Goal: Information Seeking & Learning: Learn about a topic

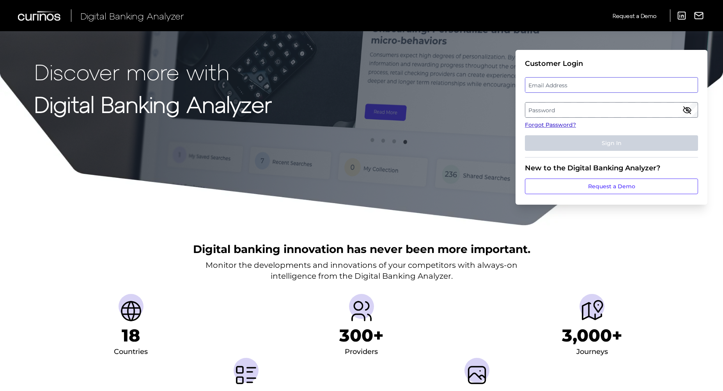
type input "[PERSON_NAME][EMAIL_ADDRESS][DOMAIN_NAME]"
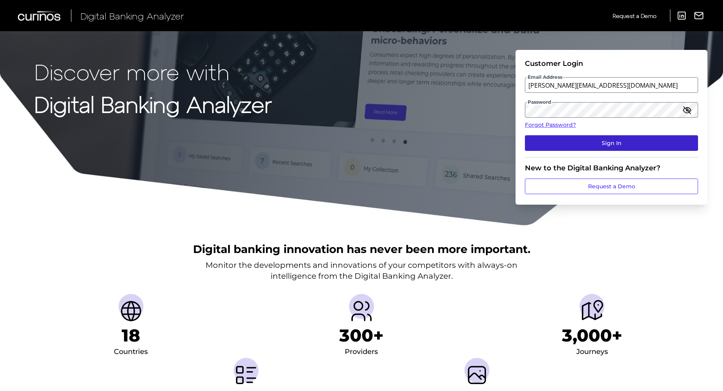
click at [610, 143] on button "Sign In" at bounding box center [611, 143] width 173 height 16
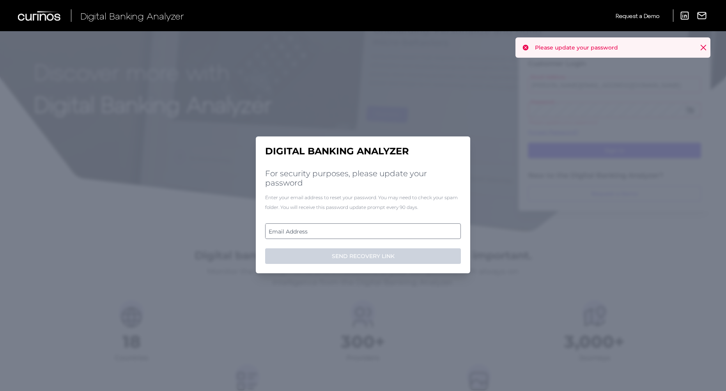
click at [334, 230] on label "Email Address" at bounding box center [363, 231] width 195 height 14
click at [334, 230] on input "email" at bounding box center [363, 231] width 196 height 16
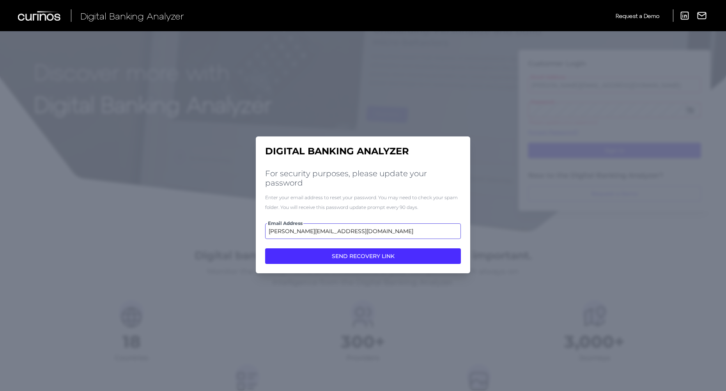
type input "[PERSON_NAME][EMAIL_ADDRESS][DOMAIN_NAME]"
click at [363, 256] on button "SEND RECOVERY LINK" at bounding box center [363, 256] width 196 height 16
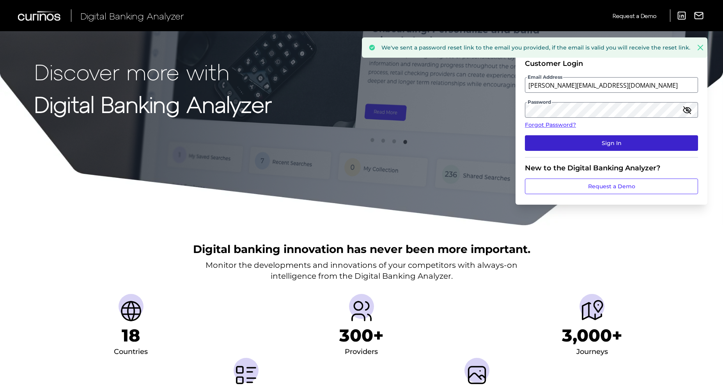
click at [593, 138] on button "Sign In" at bounding box center [611, 143] width 173 height 16
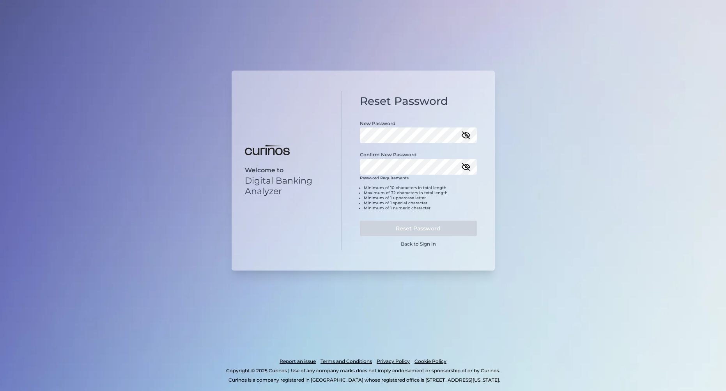
click at [470, 136] on icon "button" at bounding box center [466, 135] width 8 height 5
click at [425, 225] on button "Reset Password" at bounding box center [418, 229] width 117 height 16
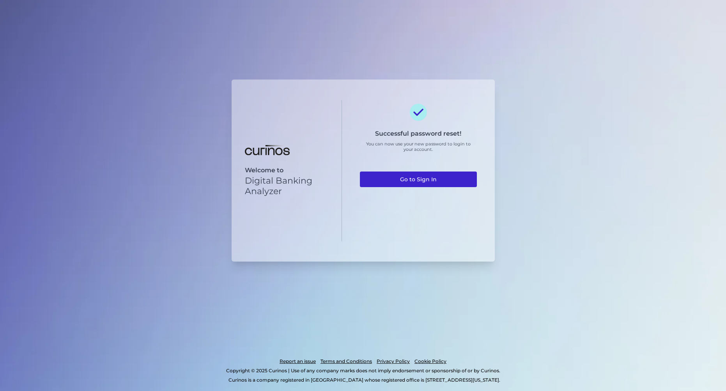
click at [416, 180] on link "Go to Sign In" at bounding box center [418, 180] width 117 height 16
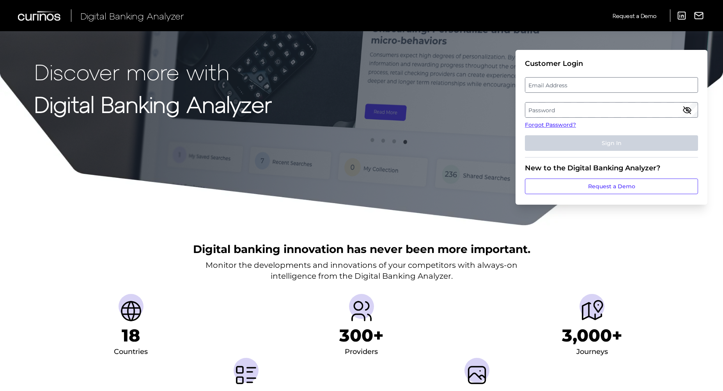
click at [556, 83] on label "Email Address" at bounding box center [611, 85] width 172 height 14
click at [556, 83] on input "email" at bounding box center [611, 85] width 173 height 16
type input "[PERSON_NAME][EMAIL_ADDRESS][DOMAIN_NAME]"
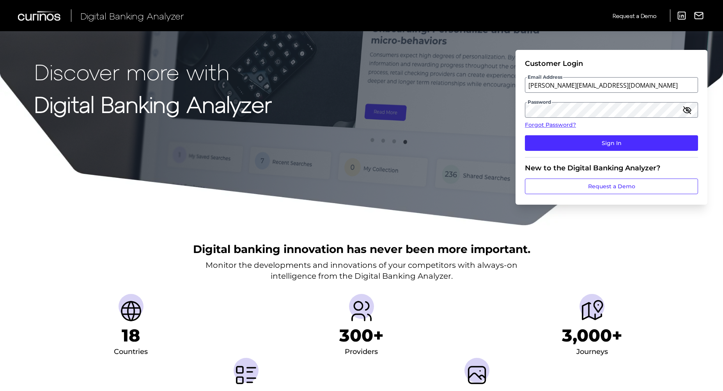
click at [689, 108] on icon "button" at bounding box center [686, 109] width 9 height 9
click at [624, 144] on button "Sign In" at bounding box center [611, 143] width 173 height 16
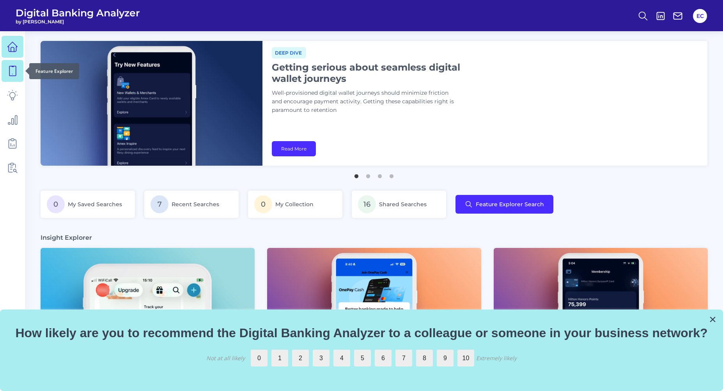
click at [14, 73] on icon at bounding box center [12, 71] width 11 height 11
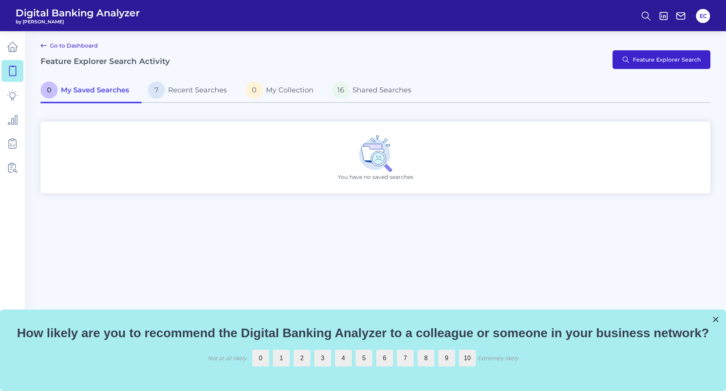
click at [654, 60] on span "Feature Explorer Search" at bounding box center [667, 60] width 68 height 6
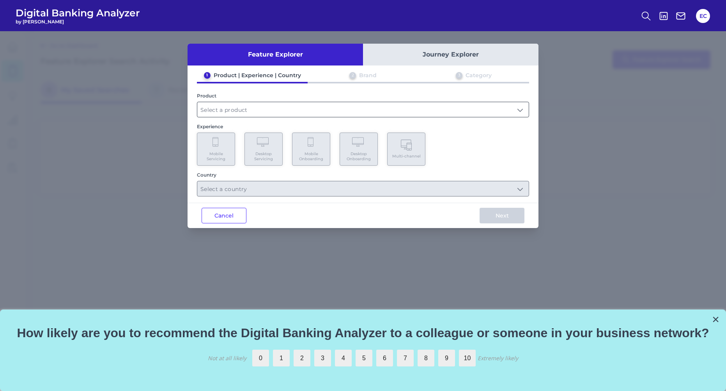
click at [280, 112] on input "text" at bounding box center [362, 109] width 331 height 15
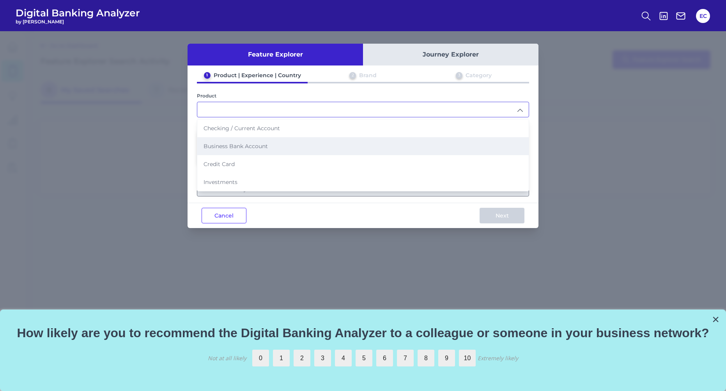
click at [264, 144] on span "Business Bank Account" at bounding box center [236, 146] width 64 height 7
type input "Business Bank Account"
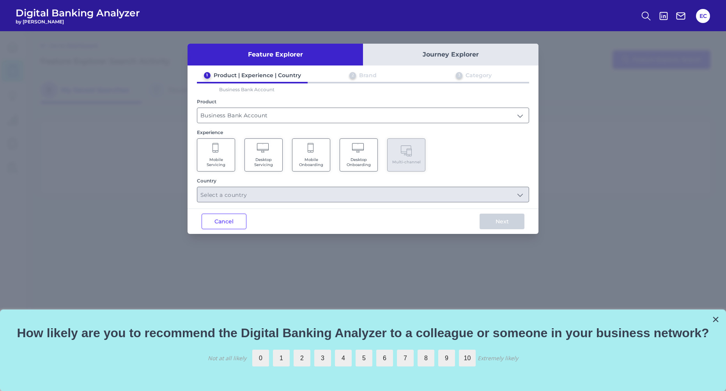
click at [310, 154] on Onboarding "Mobile Onboarding" at bounding box center [311, 154] width 38 height 33
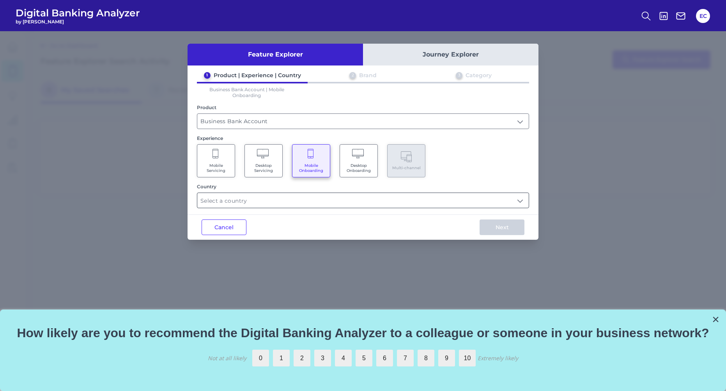
click at [277, 194] on input "text" at bounding box center [362, 200] width 331 height 15
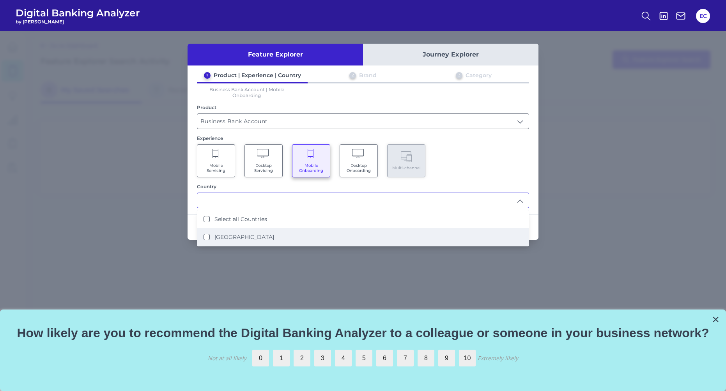
click at [236, 235] on label "United States" at bounding box center [244, 237] width 60 height 7
type input "Select all Countries"
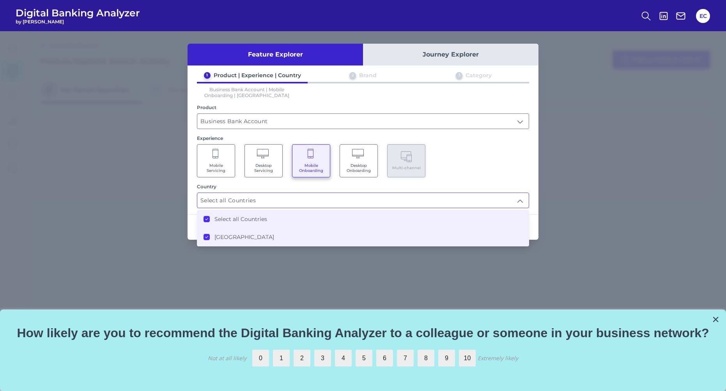
click at [507, 181] on div "1 Product | Experience | Country 2 Brand 3 Category Business Bank Account | Mob…" at bounding box center [363, 140] width 351 height 136
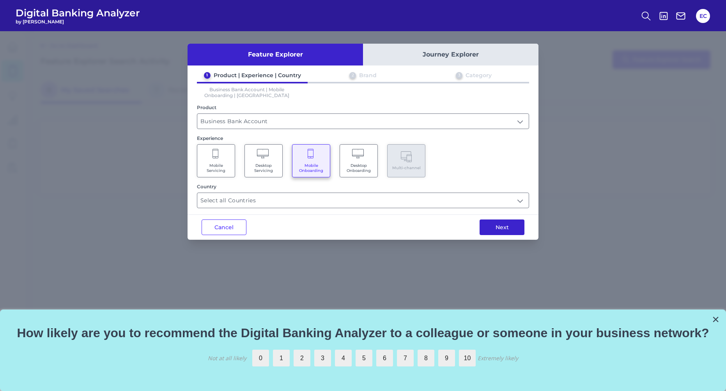
click at [497, 229] on button "Next" at bounding box center [502, 228] width 45 height 16
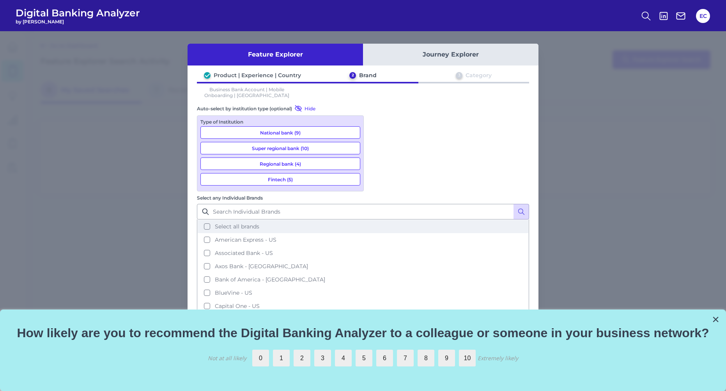
click at [382, 220] on button "Select all brands" at bounding box center [363, 226] width 331 height 13
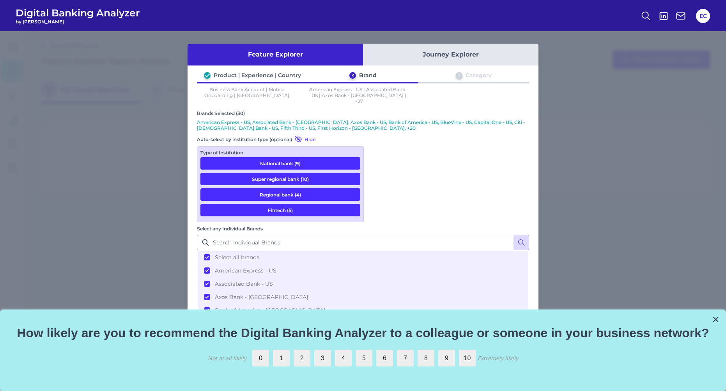
click at [501, 371] on button "Next" at bounding box center [502, 379] width 45 height 16
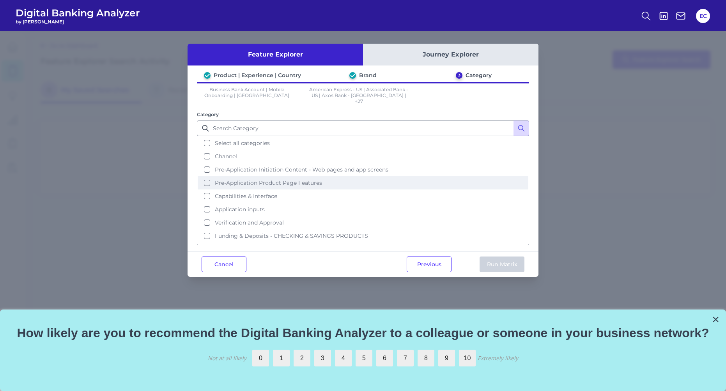
click at [275, 179] on span "Pre-Application Product Page Features" at bounding box center [268, 182] width 107 height 7
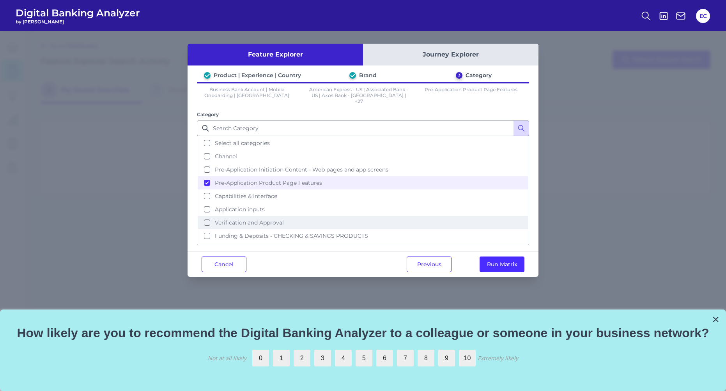
click at [263, 219] on span "Verification and Approval" at bounding box center [249, 222] width 69 height 7
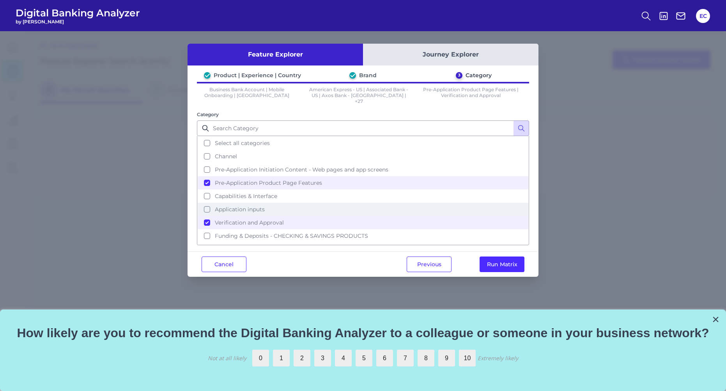
click at [259, 208] on button "Application inputs" at bounding box center [363, 209] width 331 height 13
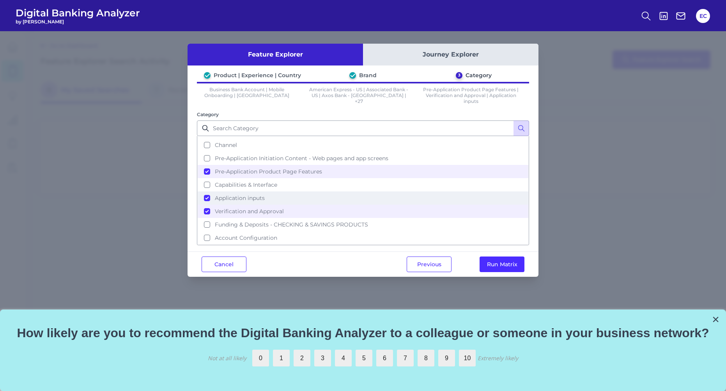
scroll to position [11, 0]
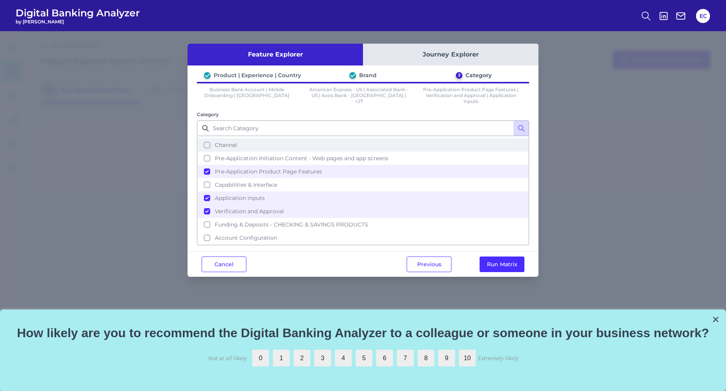
click at [221, 141] on button "Channel" at bounding box center [363, 144] width 331 height 13
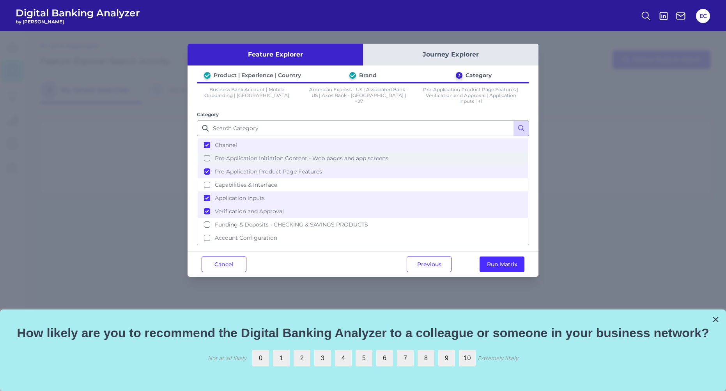
click at [203, 159] on button "Pre-Application Initiation Content - Web pages and app screens" at bounding box center [363, 158] width 331 height 13
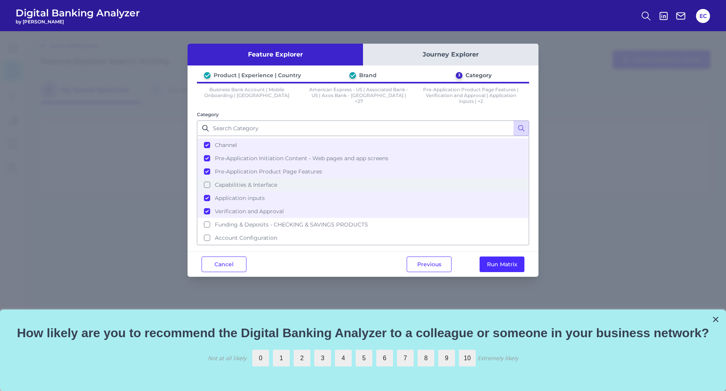
click at [208, 186] on button "Capabilities & Interface" at bounding box center [363, 184] width 331 height 13
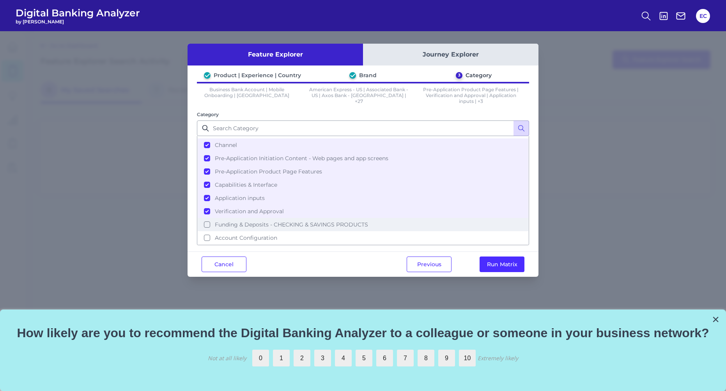
click at [214, 225] on button "Funding & Deposits - CHECKING & SAVINGS PRODUCTS" at bounding box center [363, 224] width 331 height 13
click at [214, 232] on button "Account Configuration" at bounding box center [363, 237] width 331 height 13
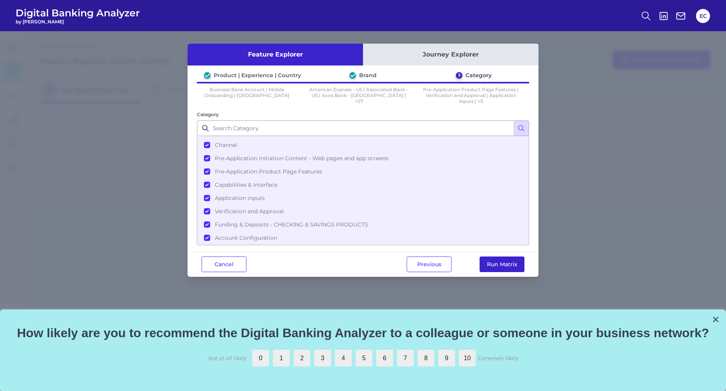
click at [489, 260] on button "Run Matrix" at bounding box center [502, 265] width 45 height 16
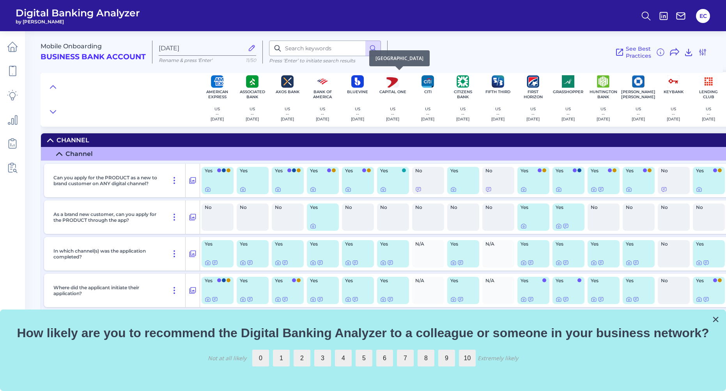
click at [400, 90] on p "Capital One" at bounding box center [392, 91] width 27 height 5
click at [382, 190] on icon at bounding box center [383, 189] width 6 height 6
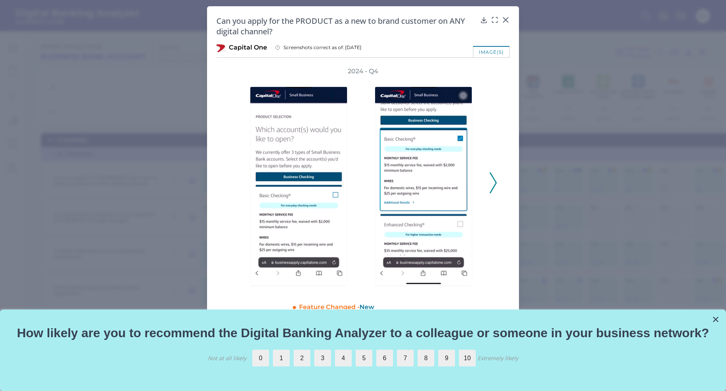
click at [493, 183] on icon at bounding box center [493, 182] width 7 height 21
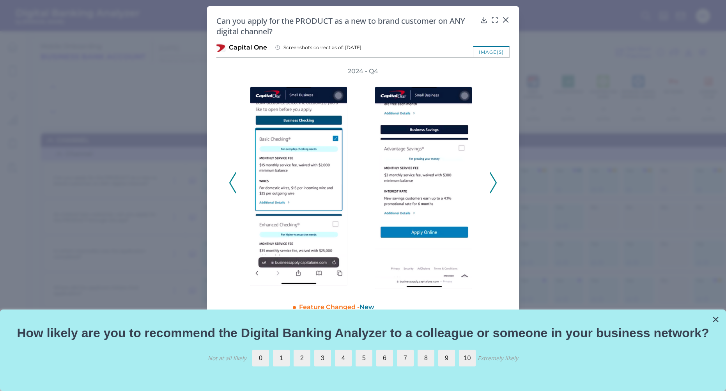
click at [493, 183] on icon at bounding box center [493, 182] width 7 height 21
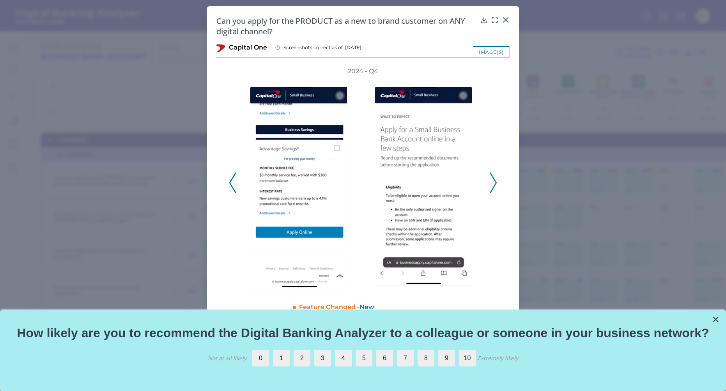
click at [493, 183] on icon at bounding box center [493, 182] width 7 height 21
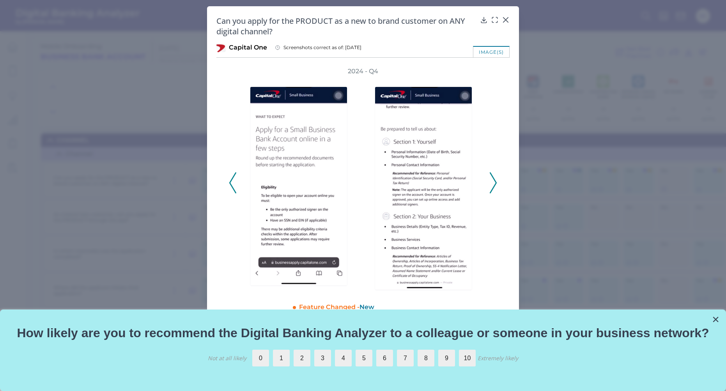
click at [493, 183] on icon at bounding box center [493, 182] width 7 height 21
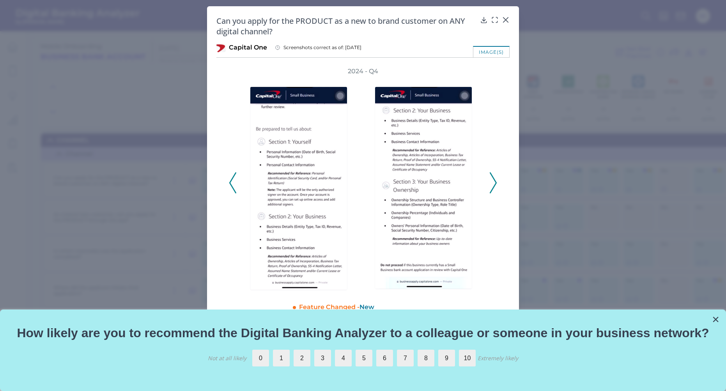
click at [493, 183] on icon at bounding box center [493, 182] width 7 height 21
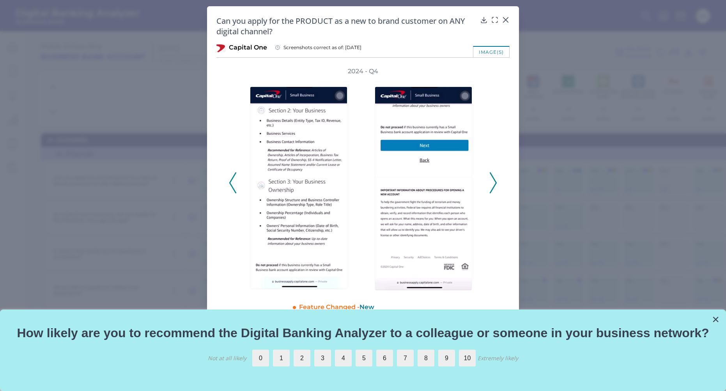
click at [493, 183] on icon at bounding box center [493, 182] width 7 height 21
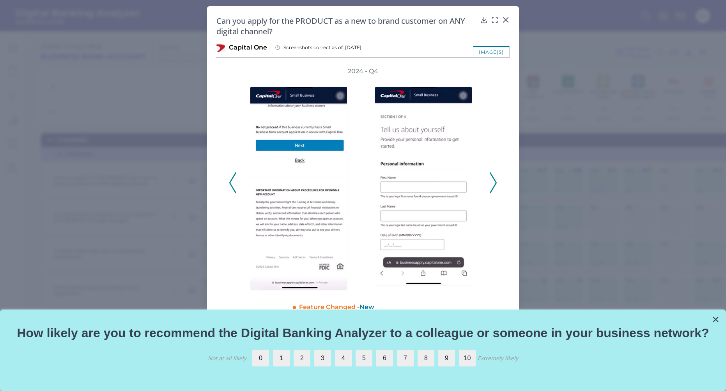
click at [493, 183] on icon at bounding box center [493, 182] width 7 height 21
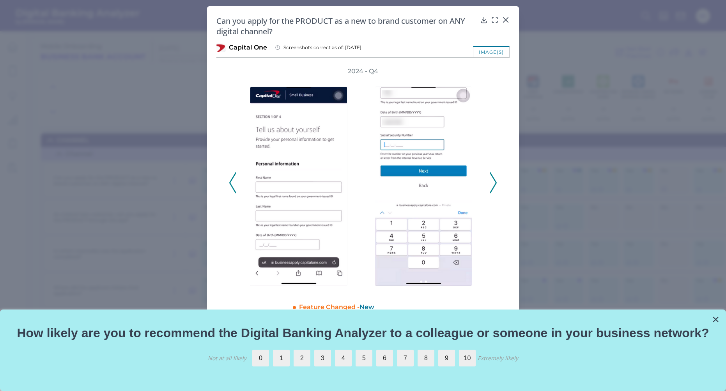
click at [493, 183] on icon at bounding box center [493, 182] width 7 height 21
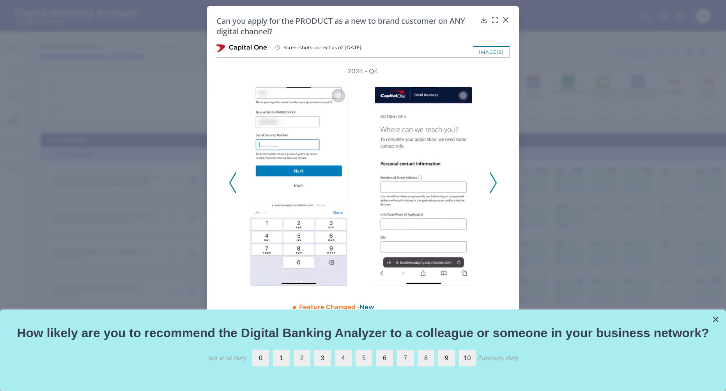
click at [493, 183] on icon at bounding box center [493, 182] width 7 height 21
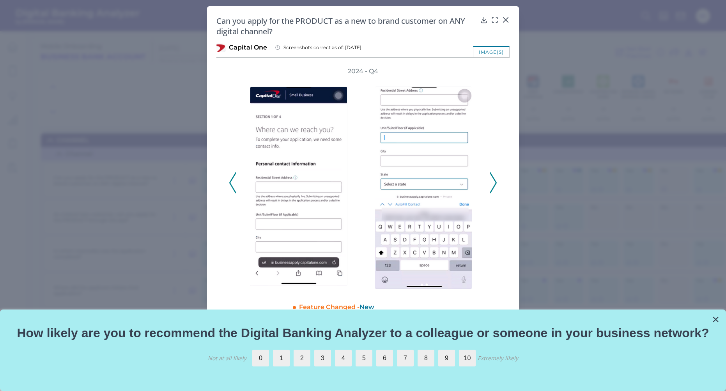
click at [493, 183] on icon at bounding box center [493, 182] width 7 height 21
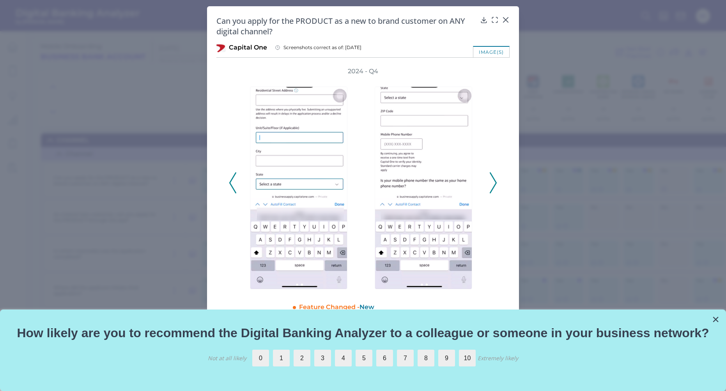
click at [493, 183] on icon at bounding box center [493, 182] width 7 height 21
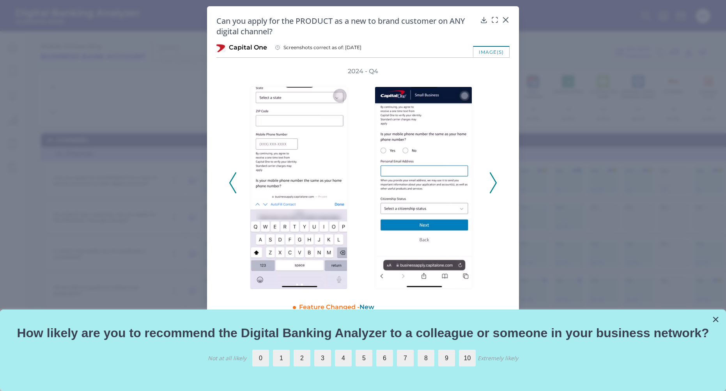
click at [493, 183] on icon at bounding box center [493, 182] width 7 height 21
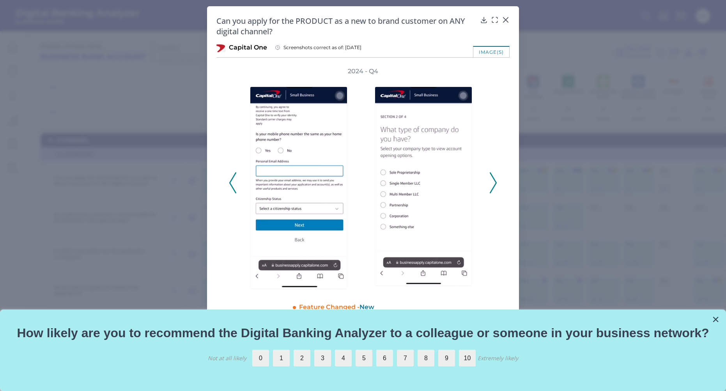
click at [493, 183] on icon at bounding box center [493, 182] width 7 height 21
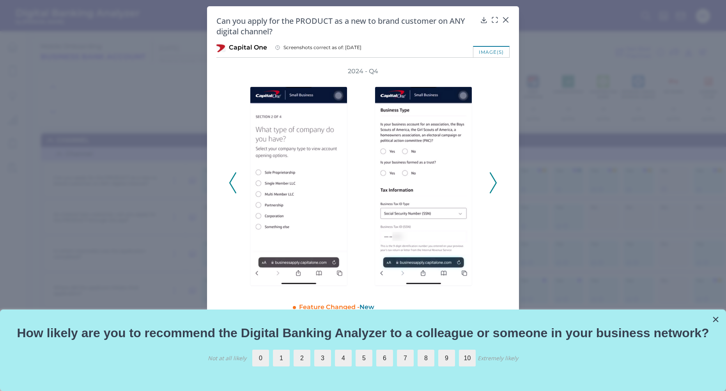
click at [493, 183] on icon at bounding box center [493, 182] width 7 height 21
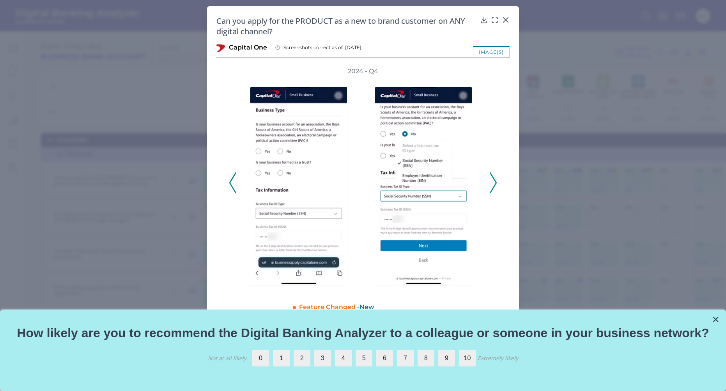
click at [231, 180] on polyline at bounding box center [233, 183] width 6 height 20
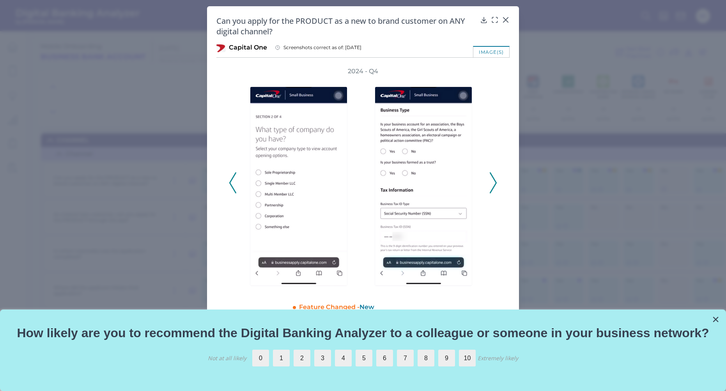
click at [492, 187] on icon at bounding box center [493, 182] width 7 height 21
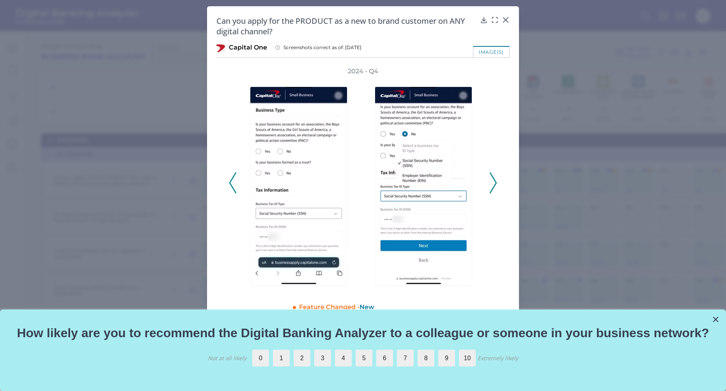
click at [492, 187] on icon at bounding box center [493, 182] width 7 height 21
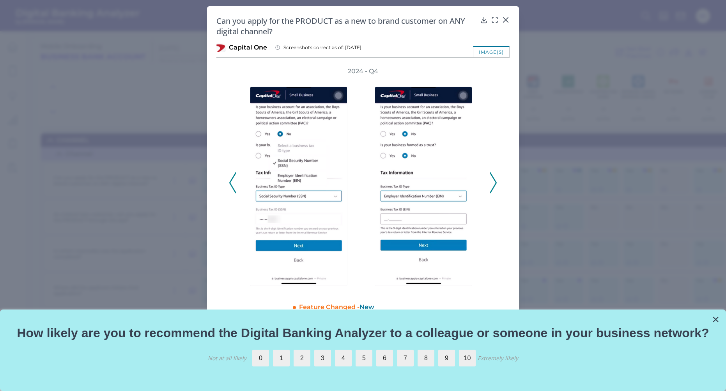
click at [492, 187] on icon at bounding box center [493, 182] width 7 height 21
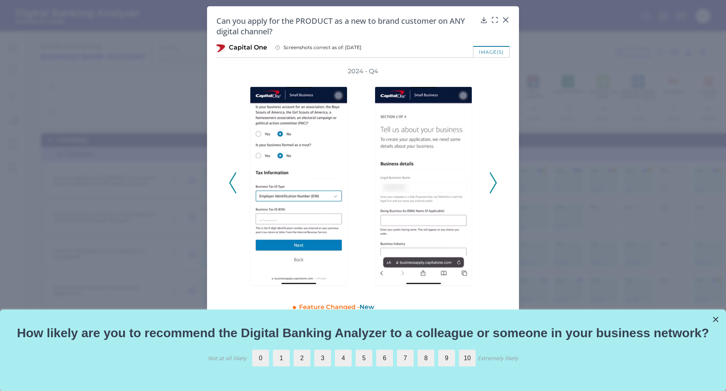
click at [492, 187] on icon at bounding box center [493, 182] width 7 height 21
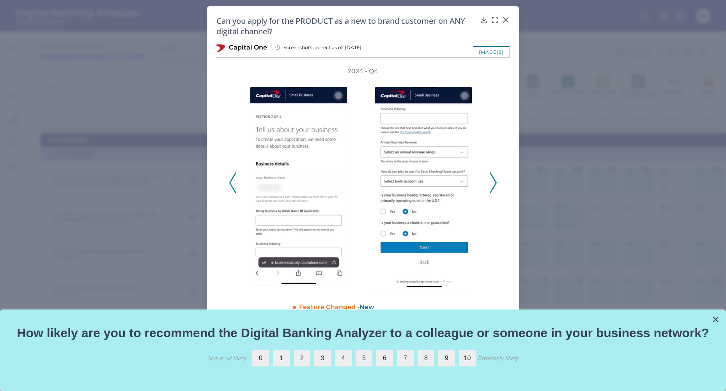
click at [492, 187] on icon at bounding box center [493, 182] width 7 height 21
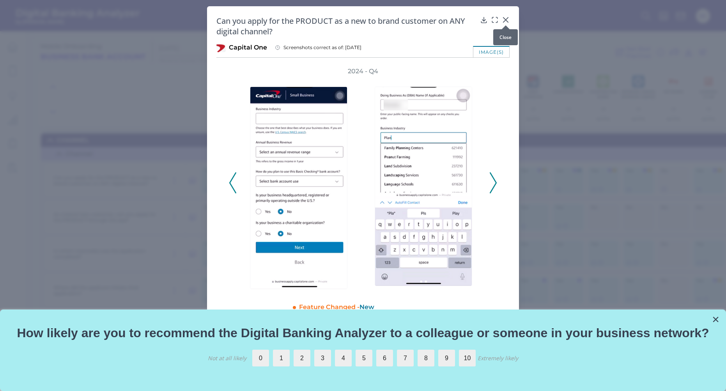
click at [509, 20] on icon at bounding box center [506, 20] width 8 height 8
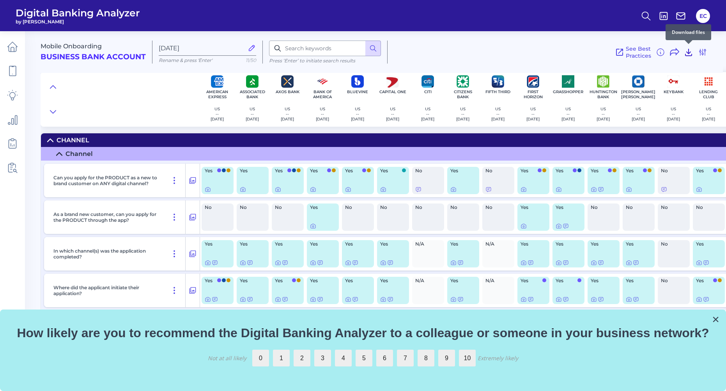
click at [689, 52] on icon at bounding box center [689, 52] width 6 height 7
click at [482, 40] on div "Mobile Onboarding Business Bank Account Oct 15 2025 Rename & press 'Enter' 11/5…" at bounding box center [382, 49] width 682 height 48
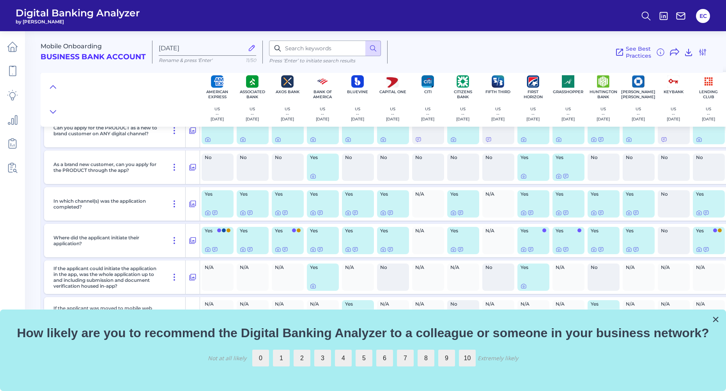
scroll to position [51, 0]
click at [194, 167] on icon at bounding box center [193, 165] width 8 height 9
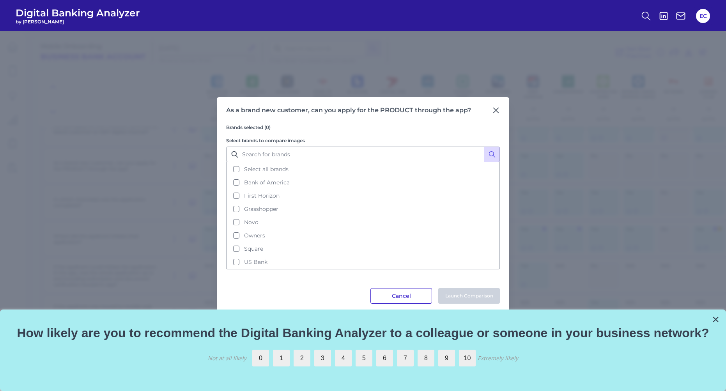
click at [395, 292] on button "Cancel" at bounding box center [401, 296] width 62 height 16
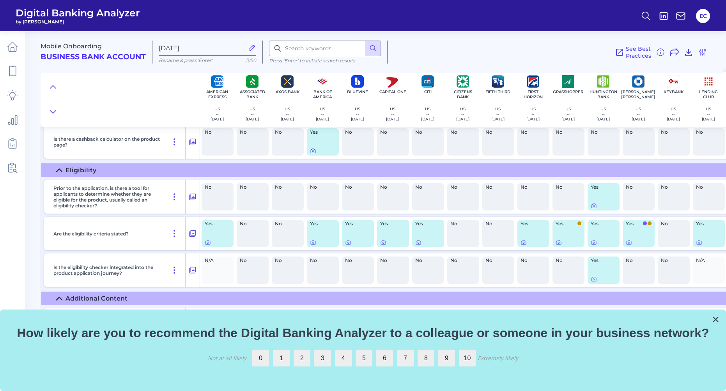
scroll to position [928, 0]
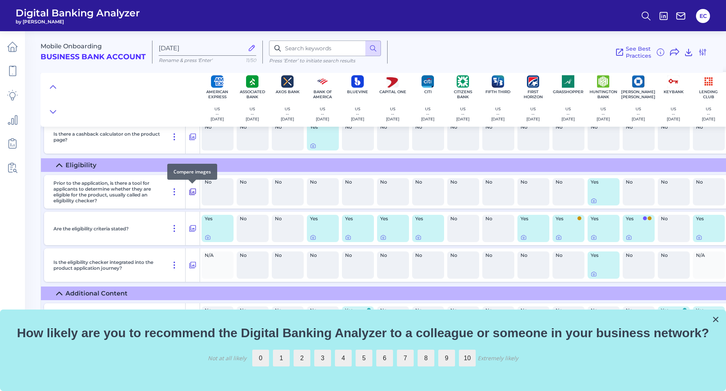
click at [193, 193] on icon at bounding box center [193, 191] width 8 height 9
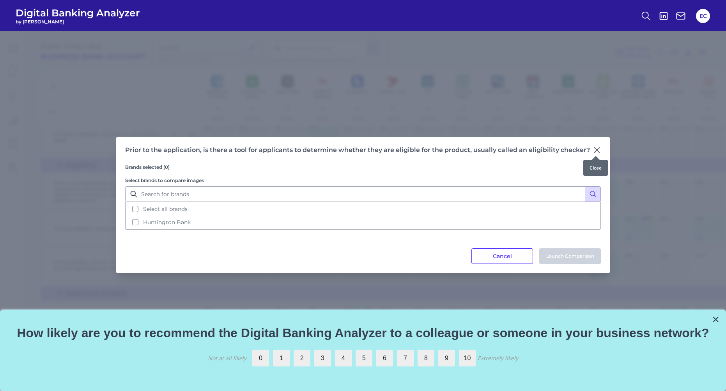
click at [593, 154] on div at bounding box center [596, 156] width 8 height 8
click at [597, 147] on icon at bounding box center [597, 150] width 8 height 8
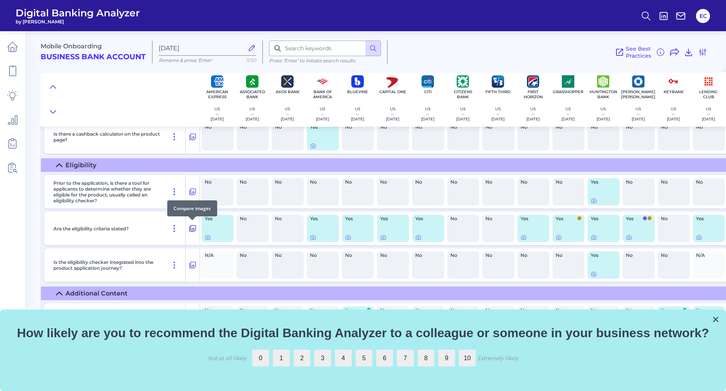
click at [194, 228] on icon at bounding box center [193, 228] width 8 height 9
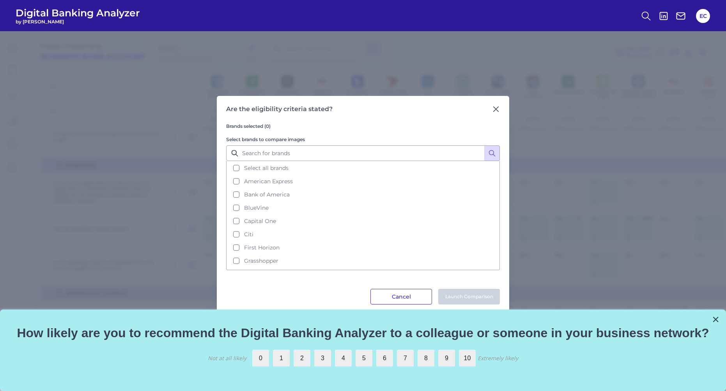
click at [379, 295] on button "Cancel" at bounding box center [401, 297] width 62 height 16
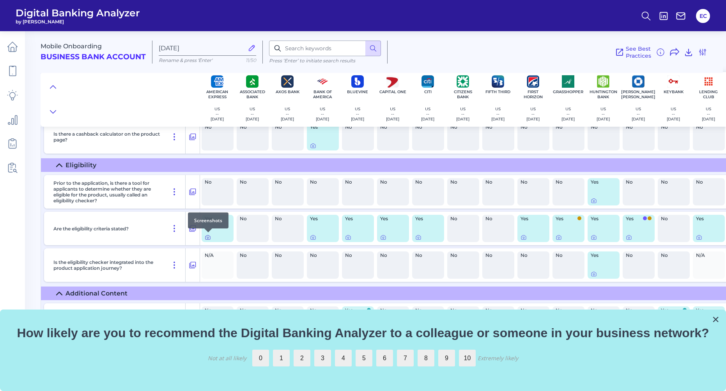
click at [209, 238] on icon at bounding box center [208, 238] width 2 height 2
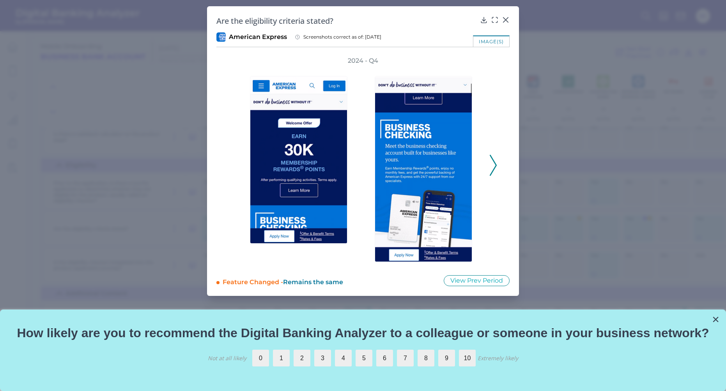
click at [494, 167] on icon at bounding box center [493, 165] width 7 height 21
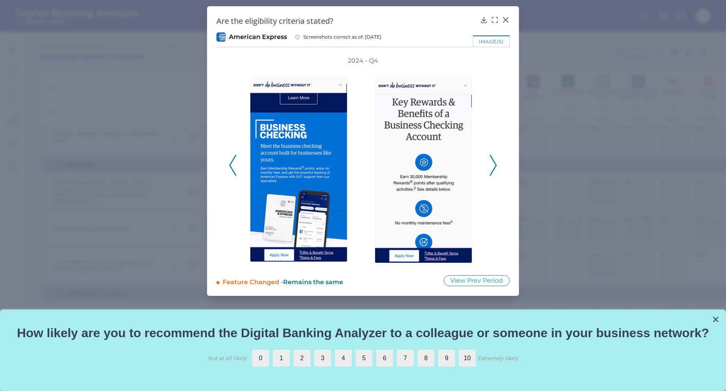
click at [494, 167] on icon at bounding box center [493, 165] width 7 height 21
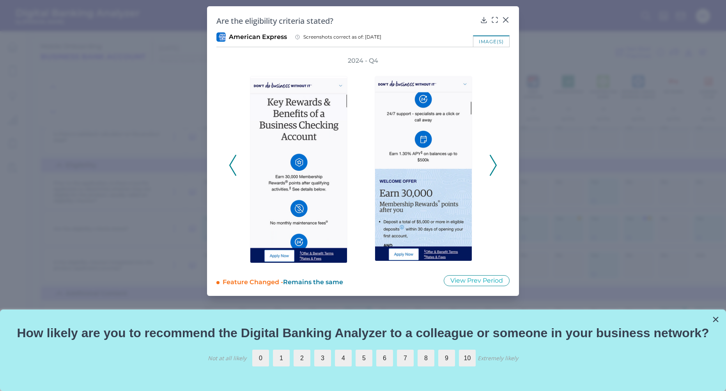
click at [494, 167] on icon at bounding box center [493, 165] width 7 height 21
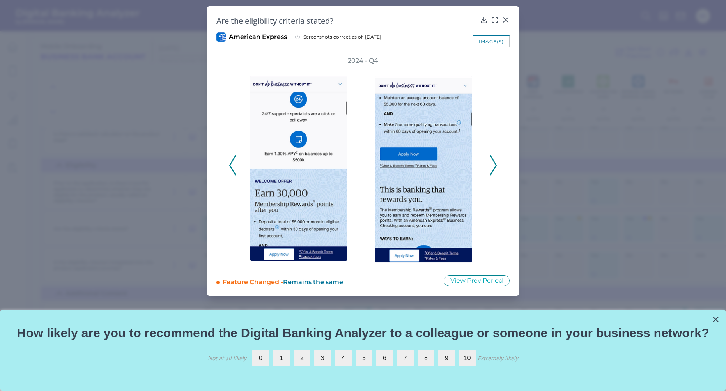
click at [494, 167] on icon at bounding box center [493, 165] width 7 height 21
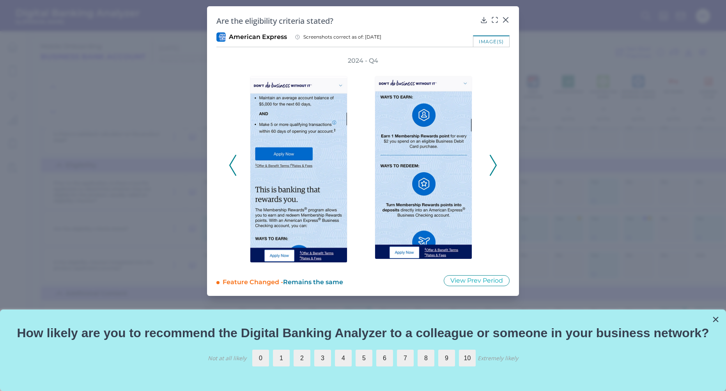
click at [494, 167] on icon at bounding box center [493, 165] width 7 height 21
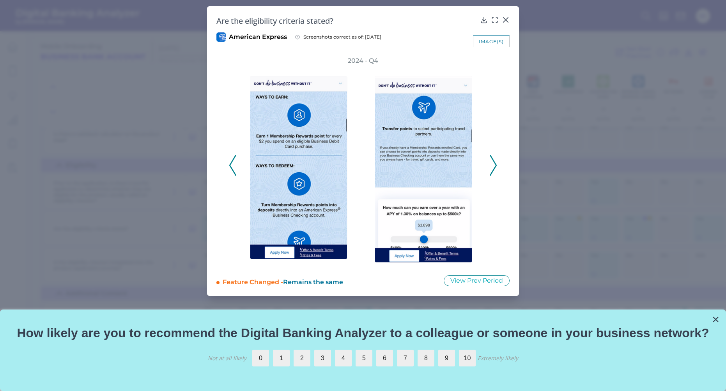
click at [494, 167] on icon at bounding box center [493, 165] width 7 height 21
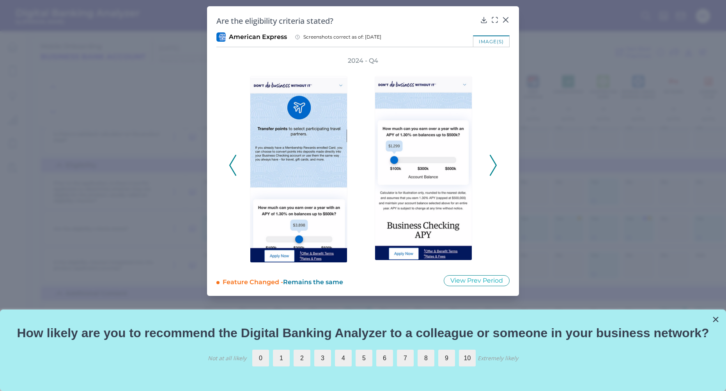
click at [494, 167] on icon at bounding box center [493, 165] width 7 height 21
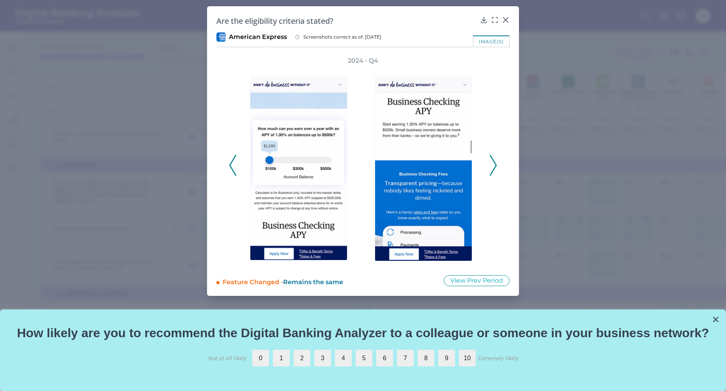
click at [494, 167] on icon at bounding box center [493, 165] width 7 height 21
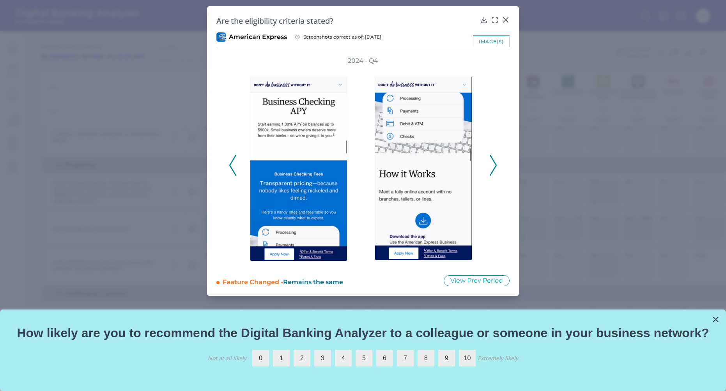
click at [494, 167] on icon at bounding box center [493, 165] width 7 height 21
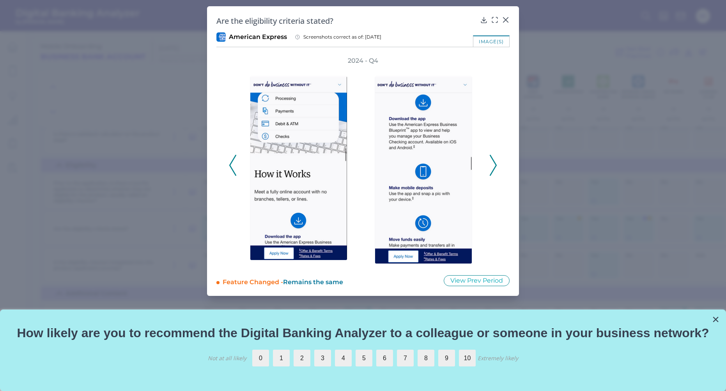
click at [494, 167] on icon at bounding box center [493, 165] width 7 height 21
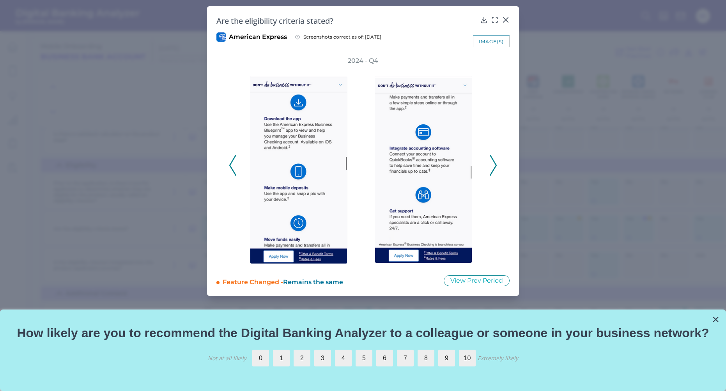
click at [494, 167] on icon at bounding box center [493, 165] width 7 height 21
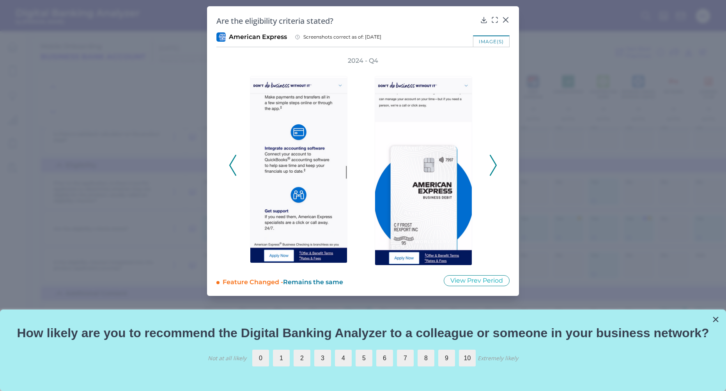
click at [494, 167] on icon at bounding box center [493, 165] width 7 height 21
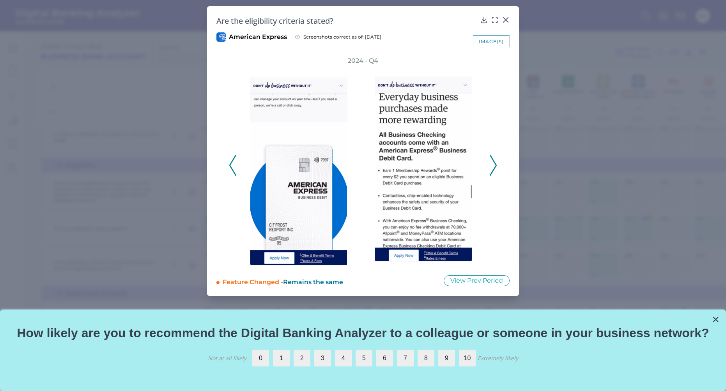
click at [494, 167] on icon at bounding box center [493, 165] width 7 height 21
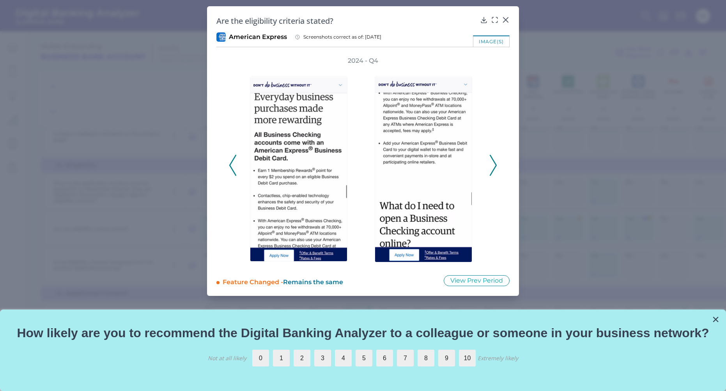
click at [494, 167] on icon at bounding box center [493, 165] width 7 height 21
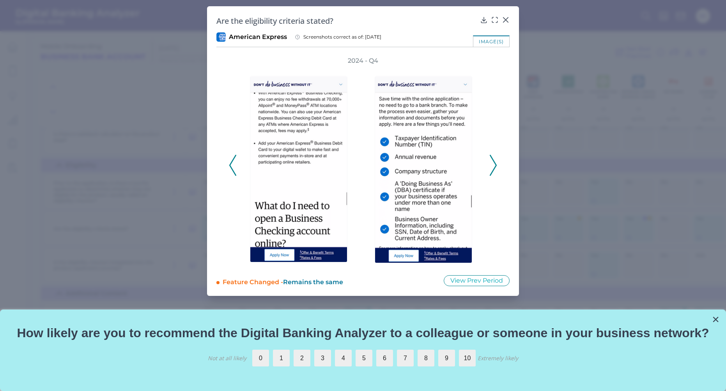
click at [494, 167] on icon at bounding box center [493, 165] width 7 height 21
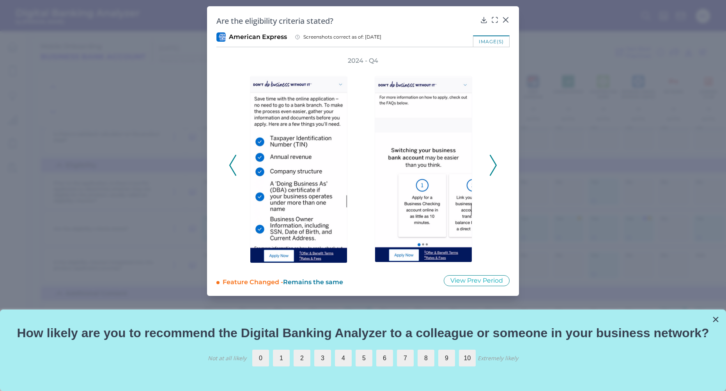
click at [494, 167] on icon at bounding box center [493, 165] width 7 height 21
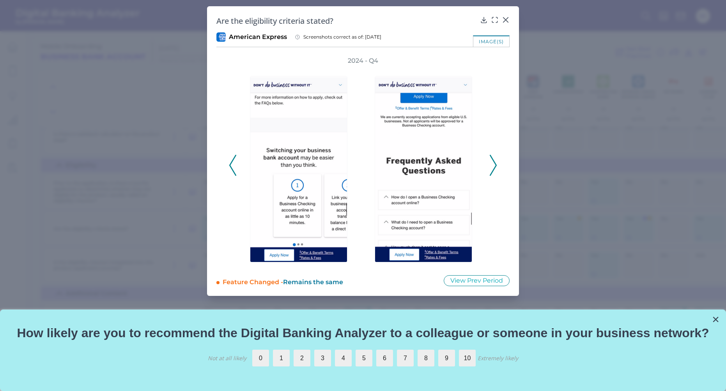
click at [494, 167] on icon at bounding box center [493, 165] width 7 height 21
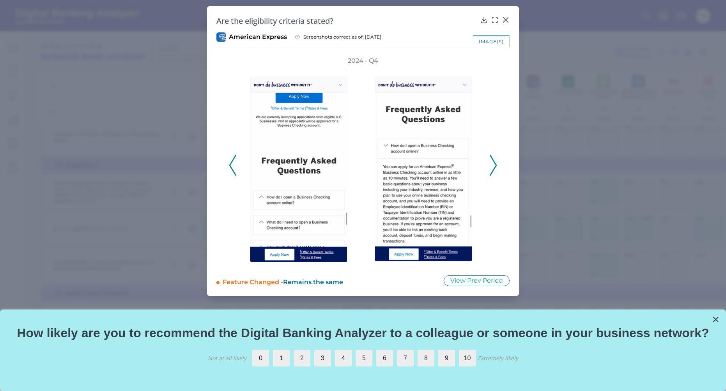
click at [494, 167] on icon at bounding box center [493, 165] width 7 height 21
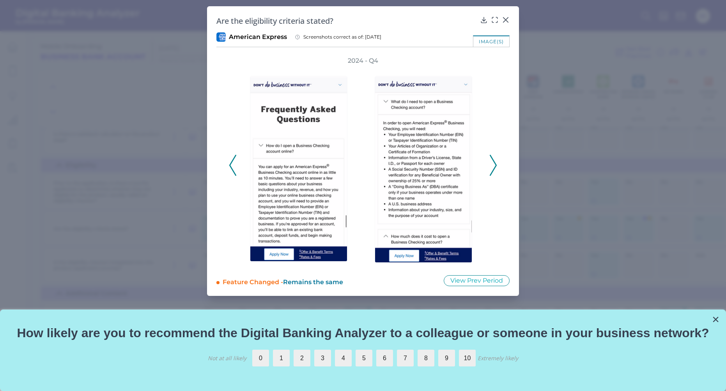
click at [494, 167] on icon at bounding box center [493, 165] width 7 height 21
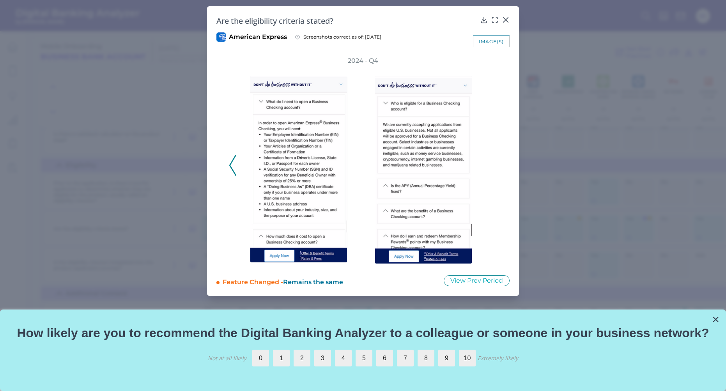
click at [494, 167] on div "2024 - Q4" at bounding box center [363, 161] width 268 height 209
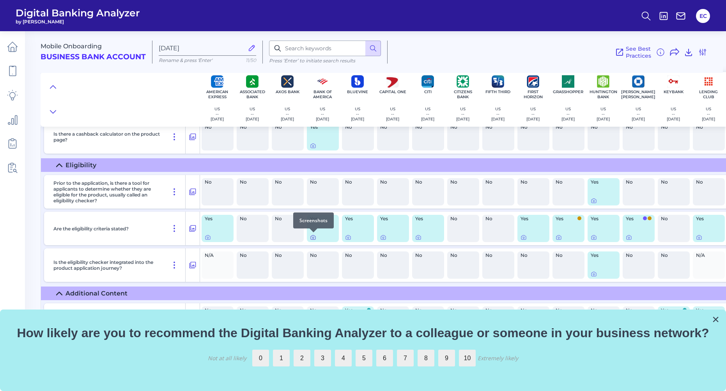
click at [312, 238] on icon at bounding box center [313, 238] width 2 height 2
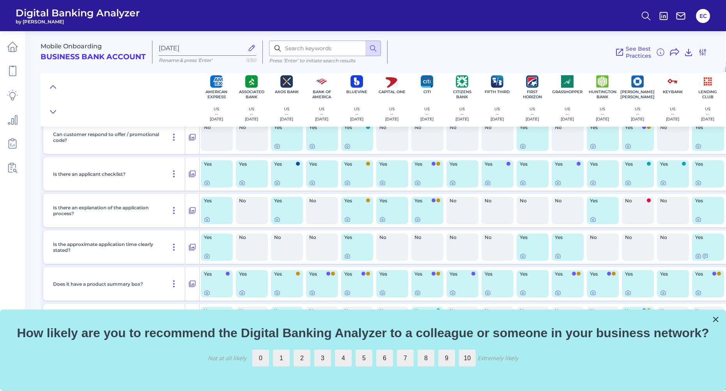
scroll to position [1150, 1]
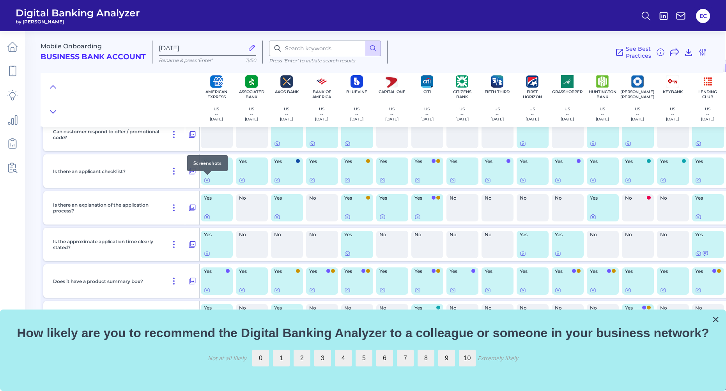
click at [207, 180] on icon at bounding box center [207, 180] width 6 height 6
click at [175, 208] on icon at bounding box center [173, 207] width 9 height 9
click at [418, 216] on div at bounding box center [418, 212] width 8 height 8
click at [418, 217] on icon at bounding box center [418, 217] width 6 height 6
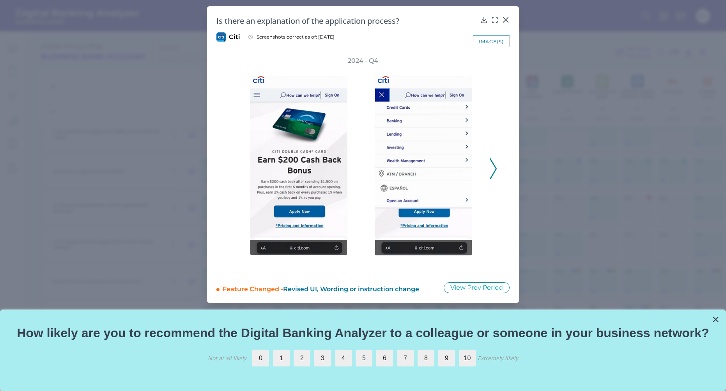
click at [497, 172] on div "2024 - Q4" at bounding box center [362, 165] width 293 height 216
click at [491, 171] on icon at bounding box center [493, 168] width 7 height 21
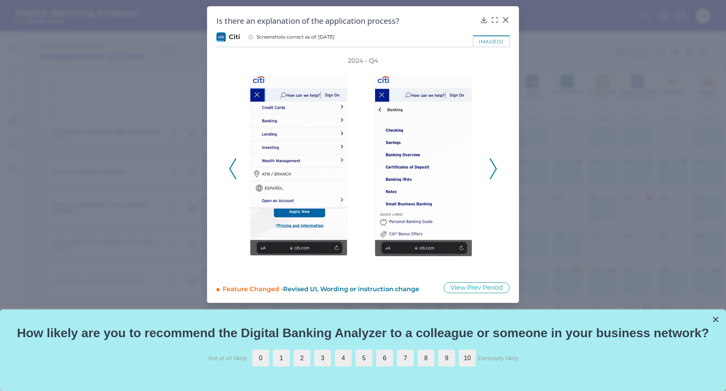
click at [491, 171] on icon at bounding box center [493, 168] width 7 height 21
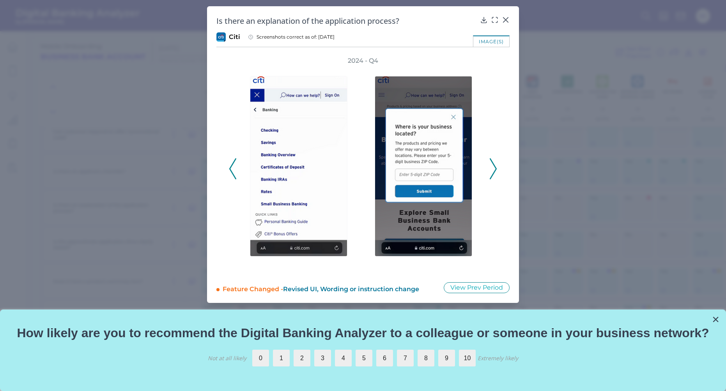
click at [491, 171] on icon at bounding box center [493, 168] width 7 height 21
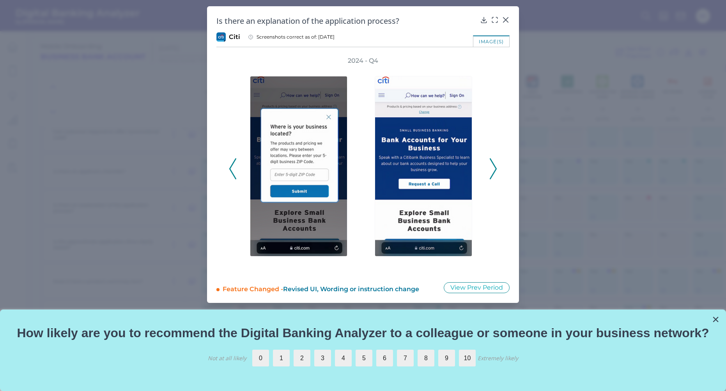
click at [491, 171] on icon at bounding box center [493, 168] width 7 height 21
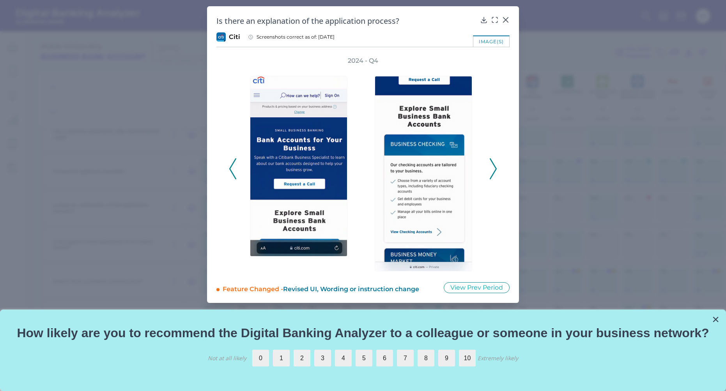
click at [491, 171] on icon at bounding box center [493, 168] width 7 height 21
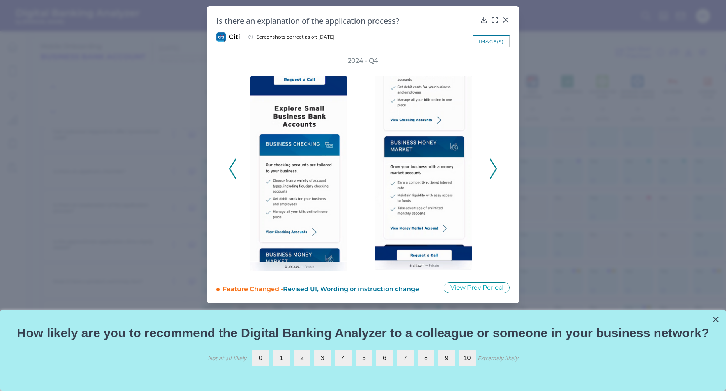
click at [491, 171] on icon at bounding box center [493, 168] width 7 height 21
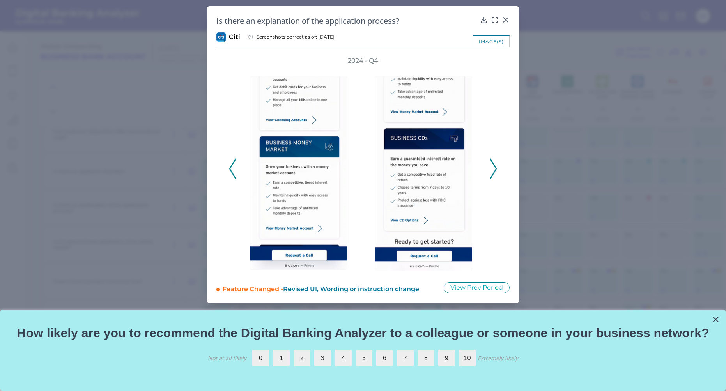
click at [491, 171] on icon at bounding box center [493, 168] width 7 height 21
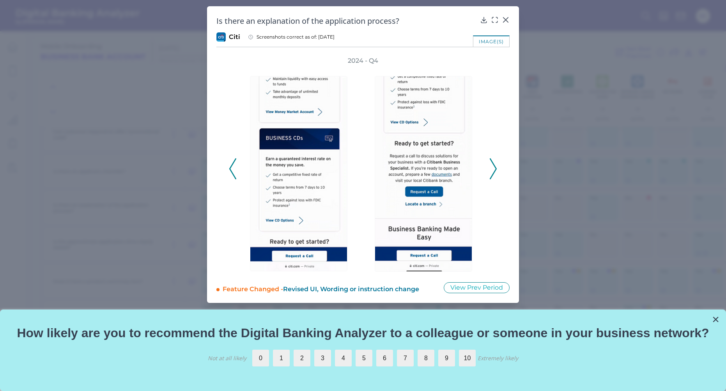
click at [491, 171] on icon at bounding box center [493, 168] width 7 height 21
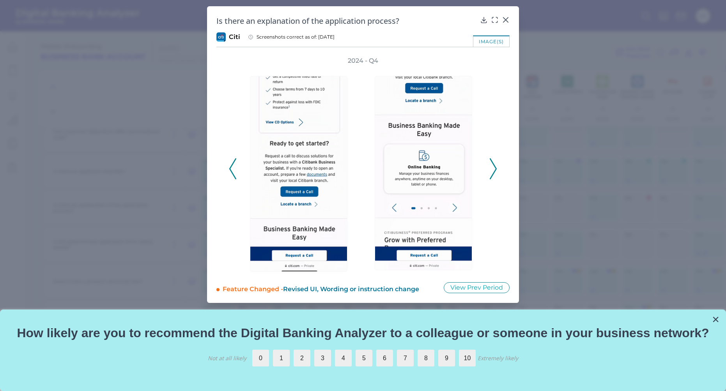
click at [491, 171] on icon at bounding box center [493, 168] width 7 height 21
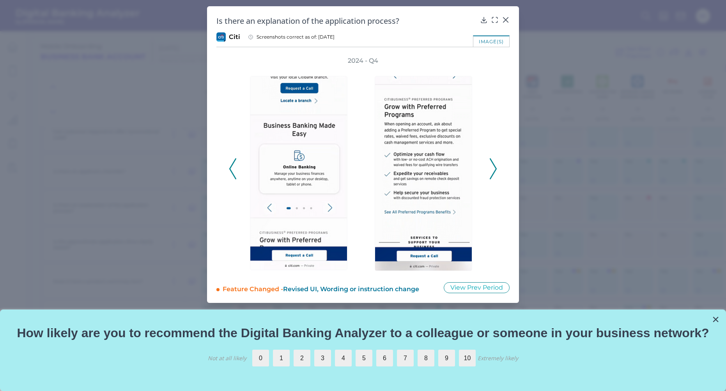
click at [491, 171] on icon at bounding box center [493, 168] width 7 height 21
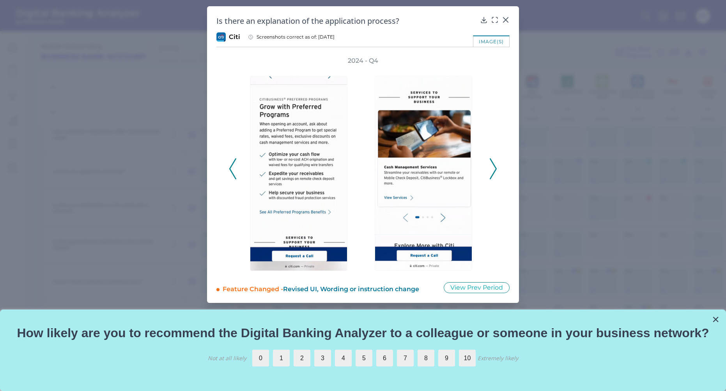
click at [491, 171] on icon at bounding box center [493, 168] width 7 height 21
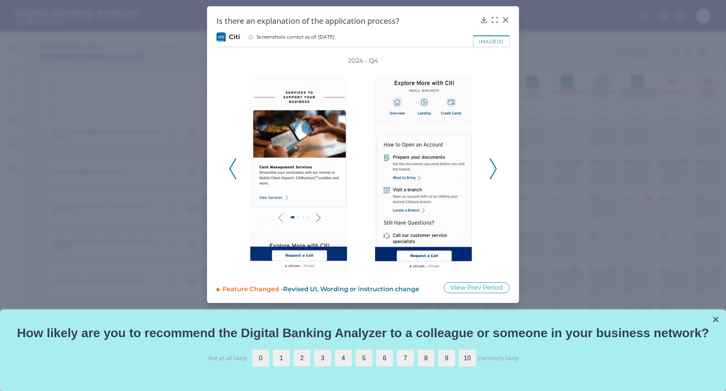
click at [491, 171] on icon at bounding box center [493, 168] width 7 height 21
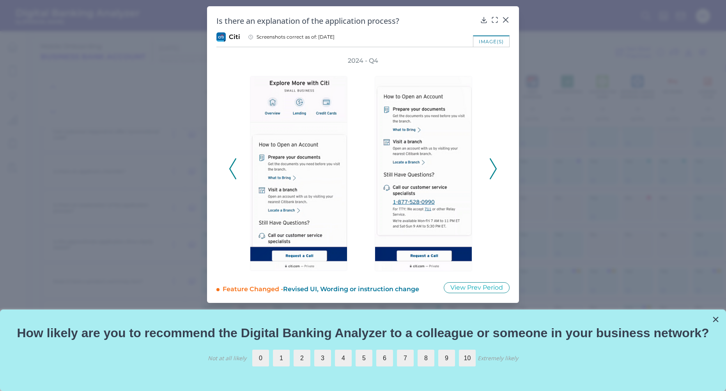
click at [491, 171] on icon at bounding box center [493, 168] width 7 height 21
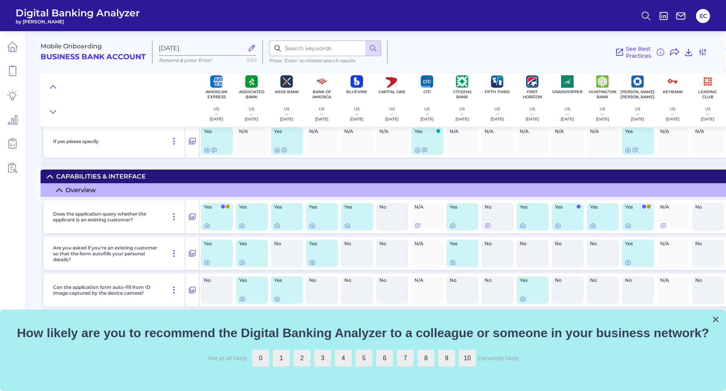
scroll to position [1380, 1]
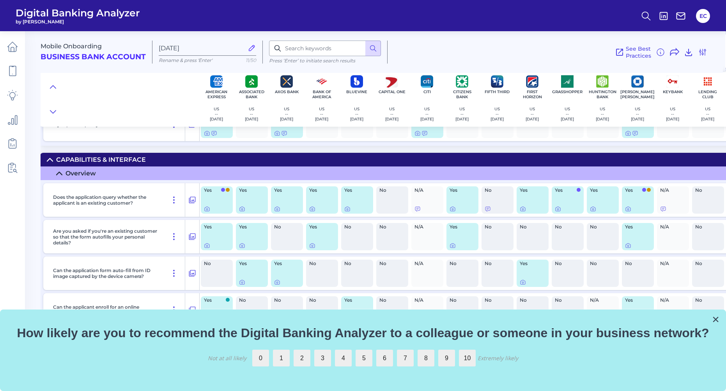
click at [213, 195] on div "Yes" at bounding box center [217, 199] width 32 height 27
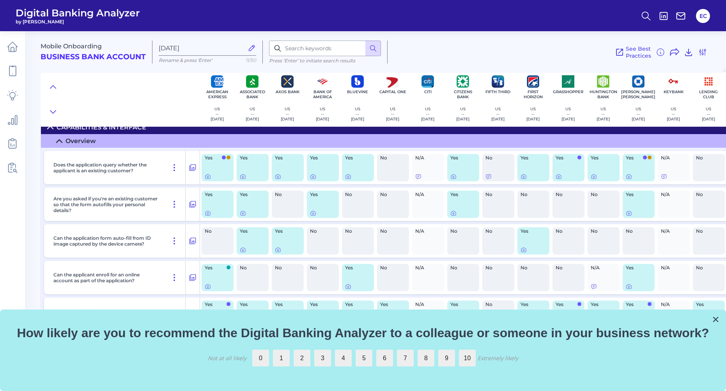
scroll to position [1415, 0]
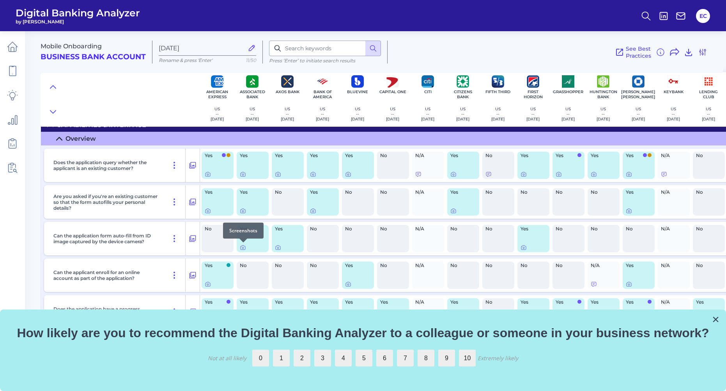
click at [243, 246] on div at bounding box center [243, 243] width 8 height 8
click at [243, 249] on icon at bounding box center [243, 248] width 2 height 2
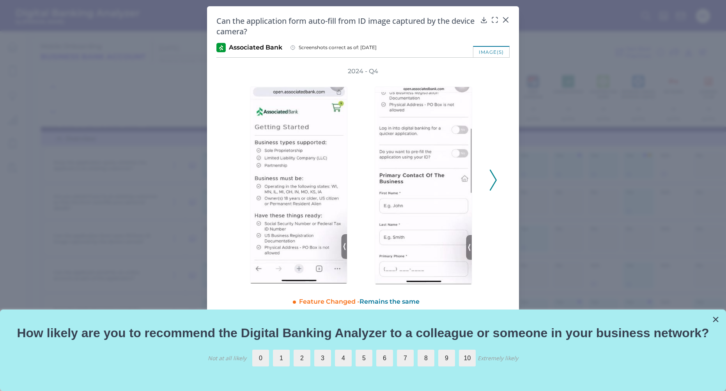
click at [497, 181] on button at bounding box center [493, 180] width 8 height 21
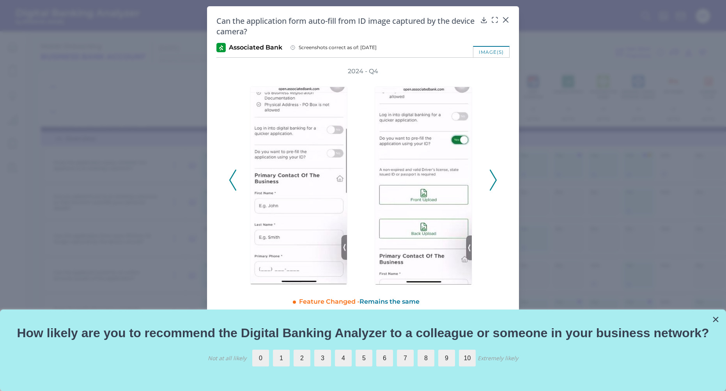
click at [497, 181] on button at bounding box center [493, 180] width 8 height 21
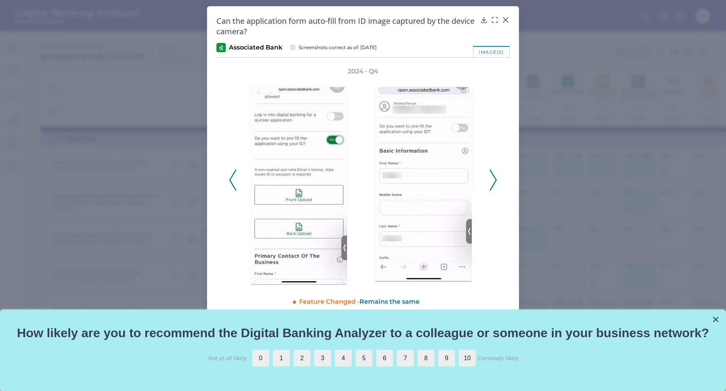
click at [497, 181] on button at bounding box center [493, 180] width 8 height 21
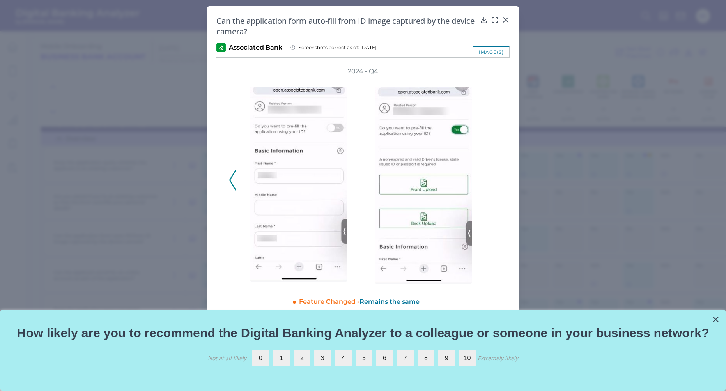
click at [497, 181] on div "2024 - Q4" at bounding box center [363, 176] width 268 height 218
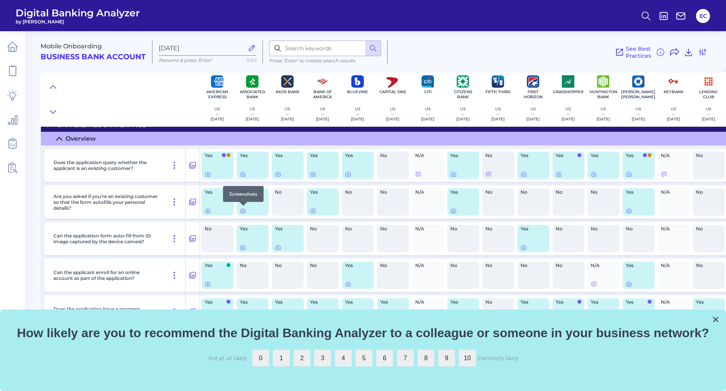
click at [243, 209] on div at bounding box center [243, 206] width 8 height 8
click at [243, 211] on icon at bounding box center [243, 212] width 2 height 2
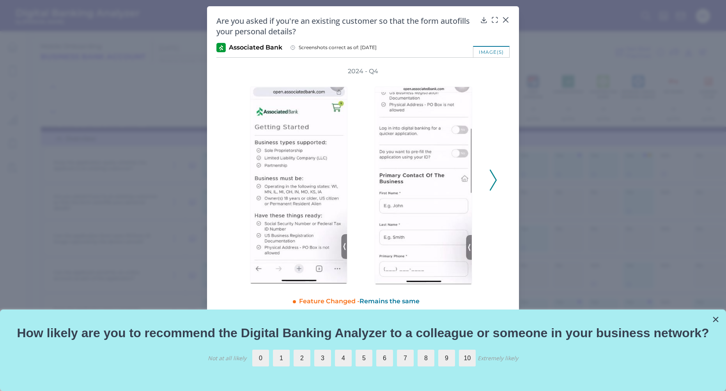
click at [500, 174] on div "2024 - Q4" at bounding box center [362, 176] width 293 height 218
click at [491, 181] on icon at bounding box center [493, 180] width 7 height 21
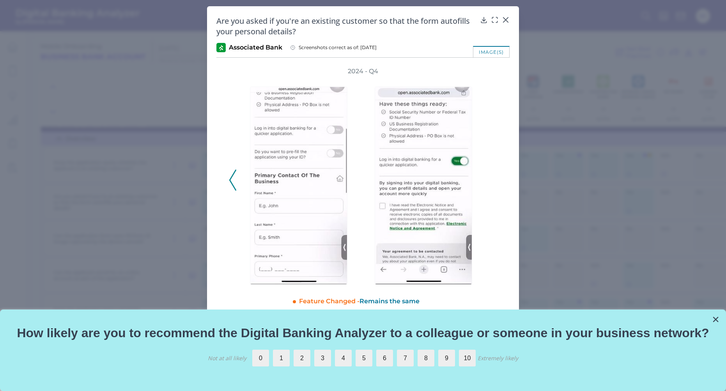
click at [491, 181] on div "2024 - Q4" at bounding box center [363, 176] width 268 height 218
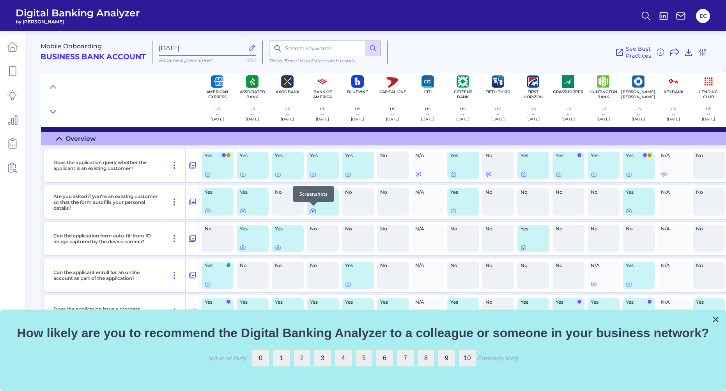
click at [313, 209] on div at bounding box center [314, 206] width 8 height 8
click at [313, 211] on icon at bounding box center [313, 212] width 2 height 2
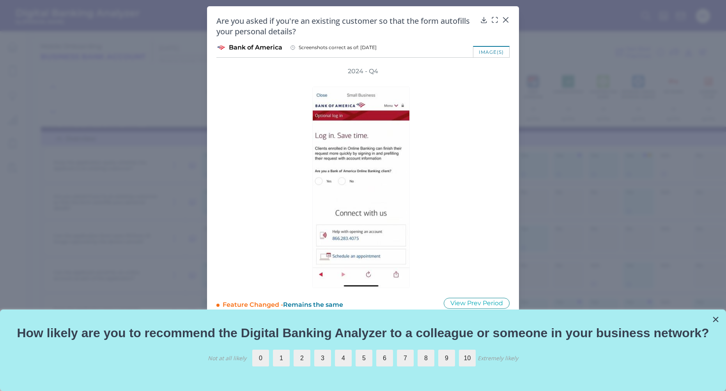
click at [490, 176] on div "2024 - Q4" at bounding box center [363, 177] width 268 height 221
click at [455, 172] on div at bounding box center [363, 182] width 242 height 213
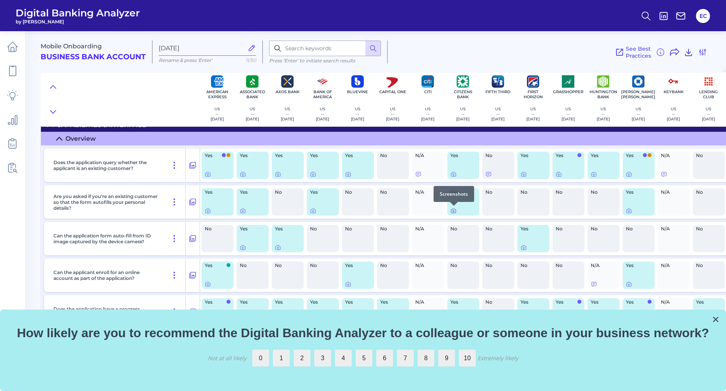
click at [452, 212] on icon at bounding box center [453, 211] width 6 height 6
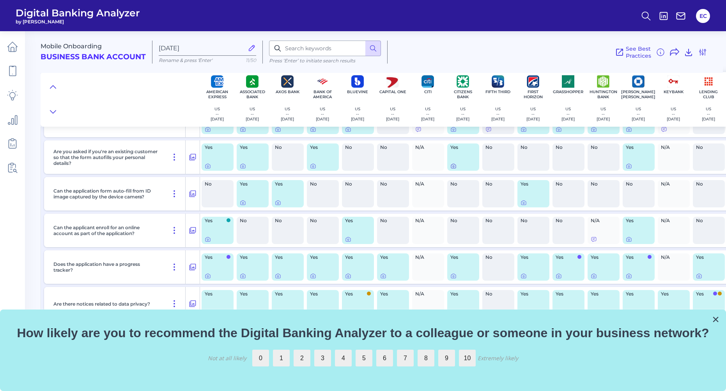
scroll to position [1462, 0]
click at [455, 273] on div at bounding box center [454, 270] width 8 height 8
click at [454, 274] on icon at bounding box center [453, 274] width 6 height 6
